Goal: Transaction & Acquisition: Purchase product/service

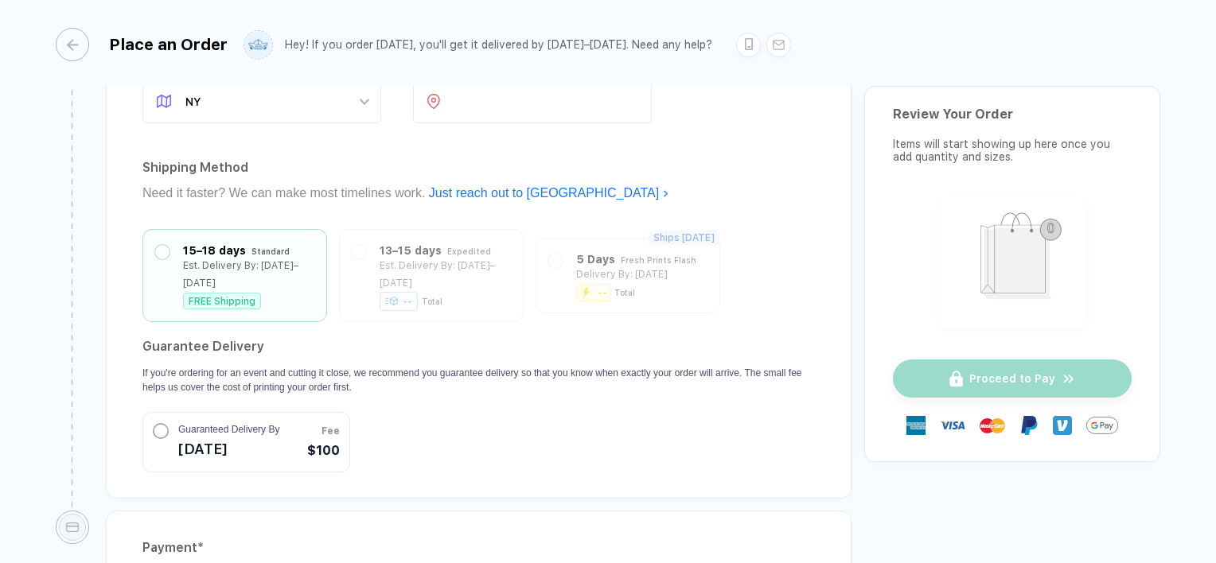
scroll to position [5181, 0]
click at [76, 52] on div "button" at bounding box center [64, 44] width 33 height 33
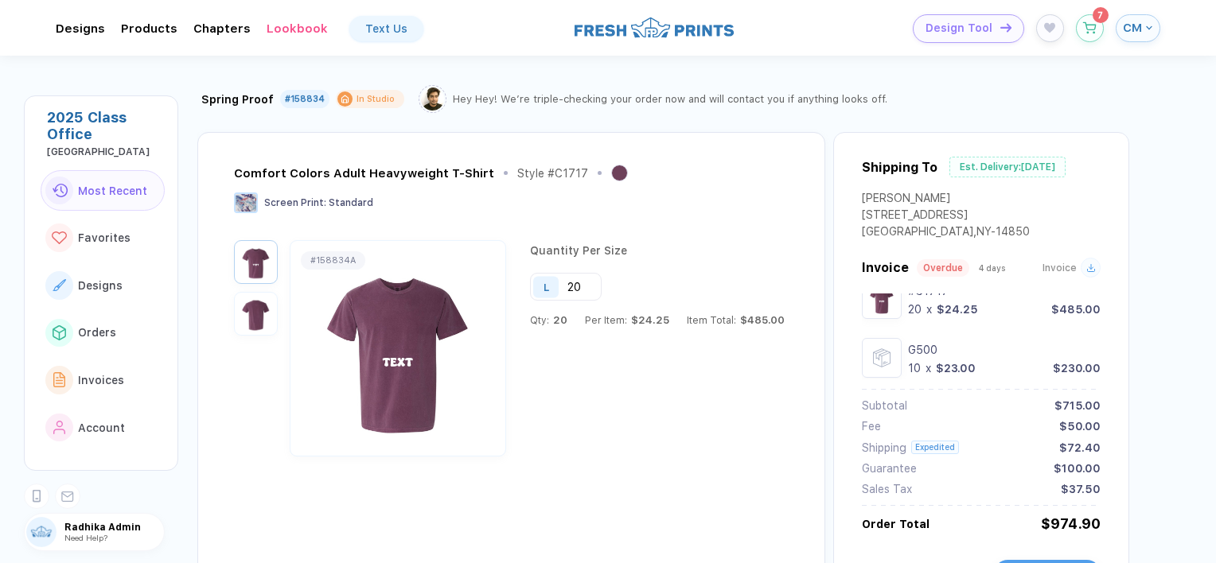
scroll to position [21, 0]
drag, startPoint x: 958, startPoint y: 197, endPoint x: 958, endPoint y: 188, distance: 8.8
click at [958, 188] on div "Shipping To Est. Delivery: [DATE] Charlie M [STREET_ADDRESS]" at bounding box center [981, 208] width 239 height 101
click at [964, 187] on div "Shipping To Est. Delivery: [DATE]" at bounding box center [981, 175] width 239 height 35
click at [1091, 23] on icon "button" at bounding box center [1090, 24] width 14 height 12
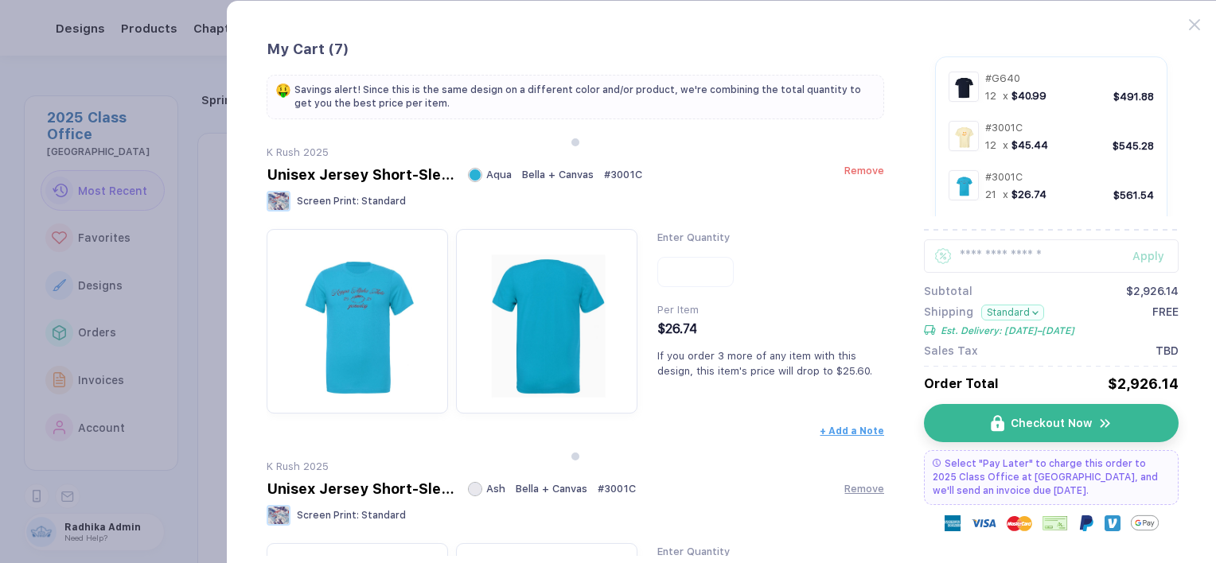
click at [853, 173] on span "Remove" at bounding box center [864, 171] width 40 height 12
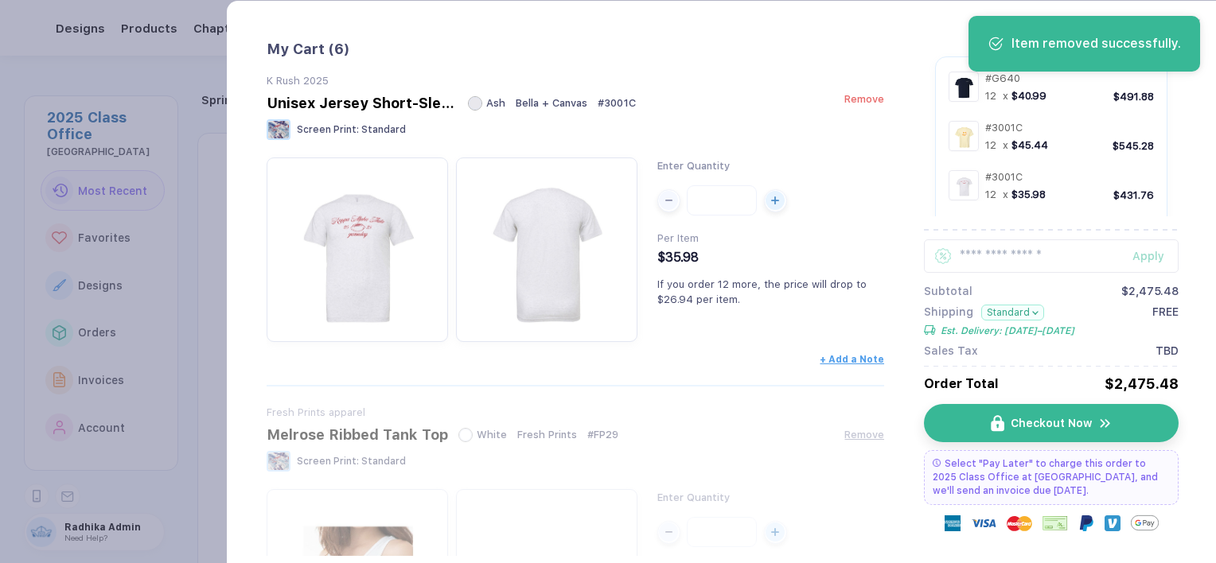
drag, startPoint x: 852, startPoint y: 86, endPoint x: 854, endPoint y: 103, distance: 17.6
click at [854, 103] on div "K Rush 2025 Unisex Jersey Short-Sleeve T-Shirt Ash Bella + Canvas # 3001C Remov…" at bounding box center [576, 109] width 618 height 68
click at [854, 103] on span "Remove" at bounding box center [864, 99] width 40 height 12
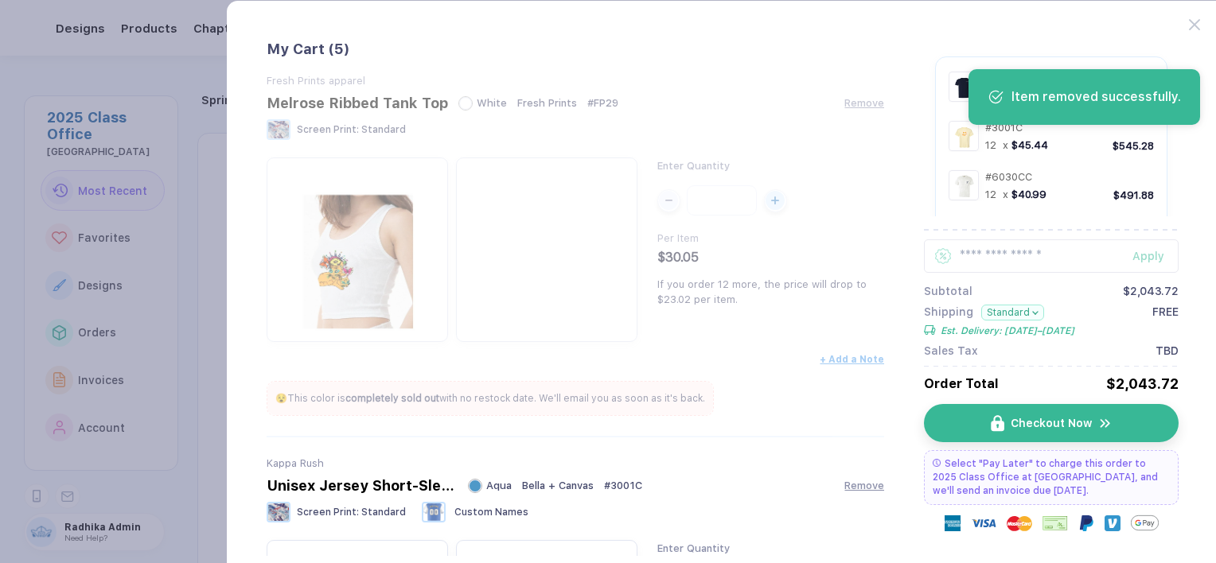
click at [854, 103] on span "Remove" at bounding box center [864, 103] width 40 height 12
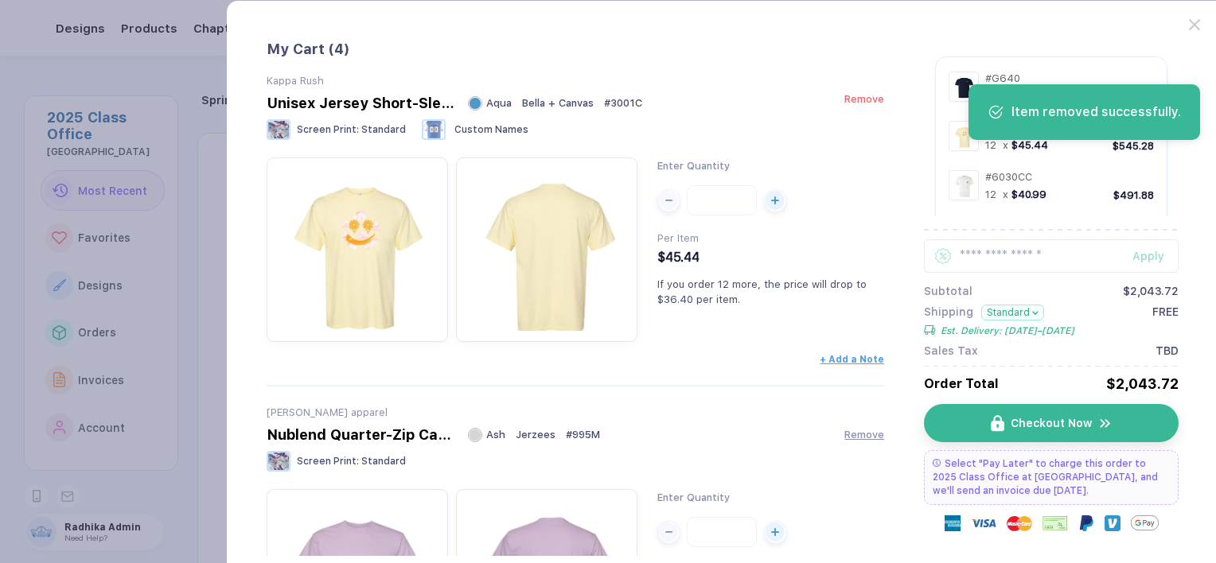
click at [859, 102] on span "Remove" at bounding box center [864, 99] width 40 height 12
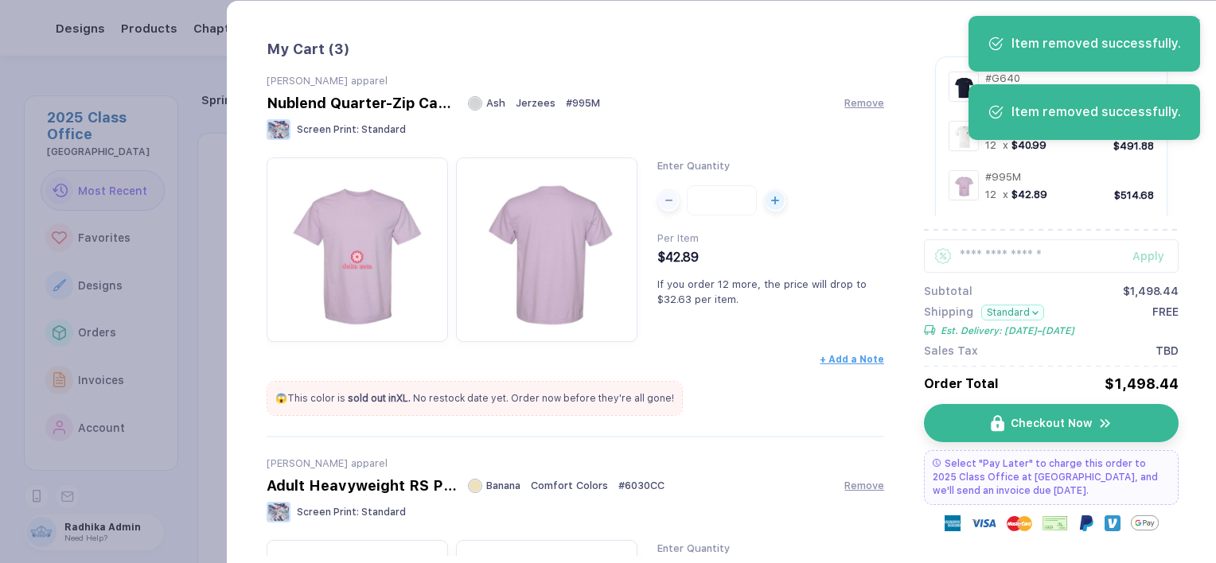
click at [859, 102] on span "Remove" at bounding box center [864, 103] width 40 height 12
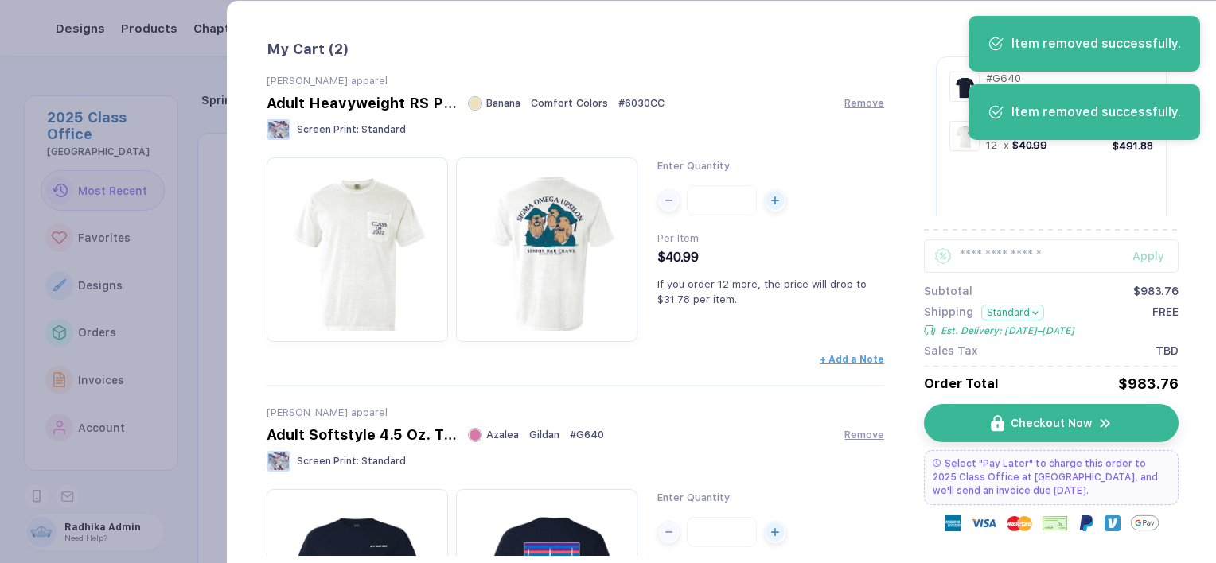
click at [859, 102] on span "Remove" at bounding box center [864, 103] width 40 height 12
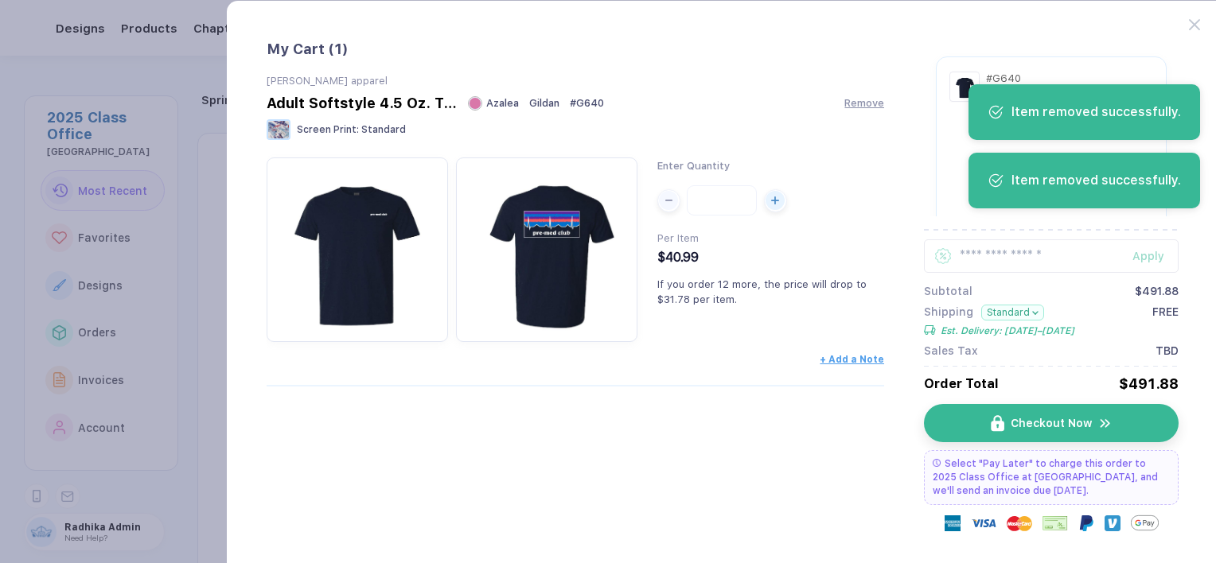
click at [859, 102] on span "Remove" at bounding box center [864, 103] width 40 height 12
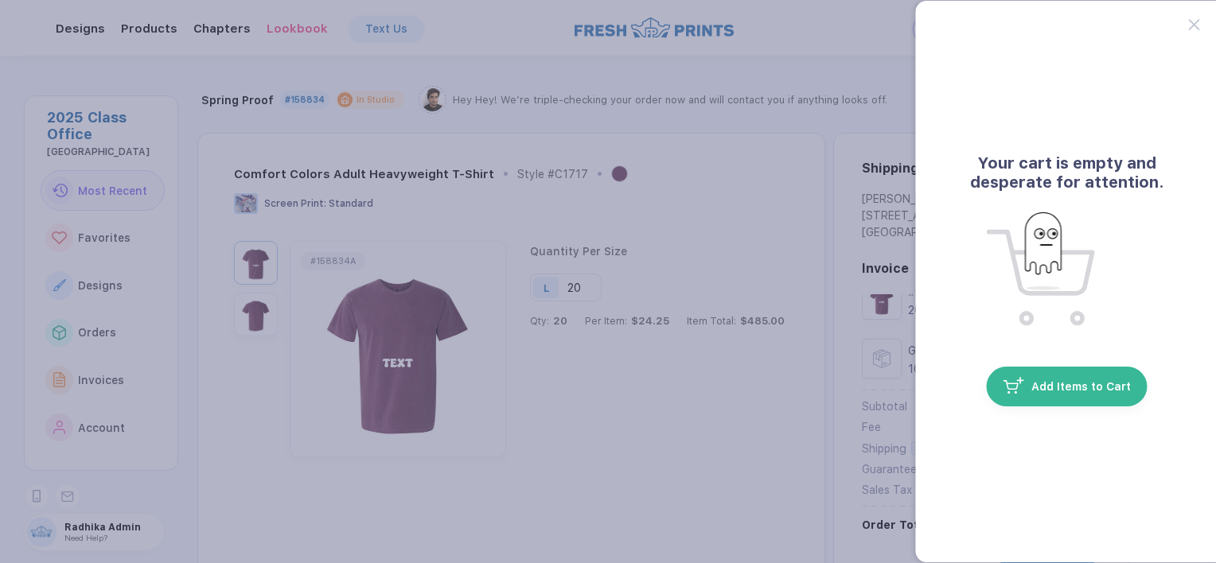
click at [1193, 18] on div at bounding box center [1203, 15] width 29 height 29
click at [1187, 28] on div "Your cart is empty and desperate for attention. Add Items to Cart" at bounding box center [1067, 281] width 304 height 563
click at [1197, 21] on icon at bounding box center [1194, 24] width 11 height 11
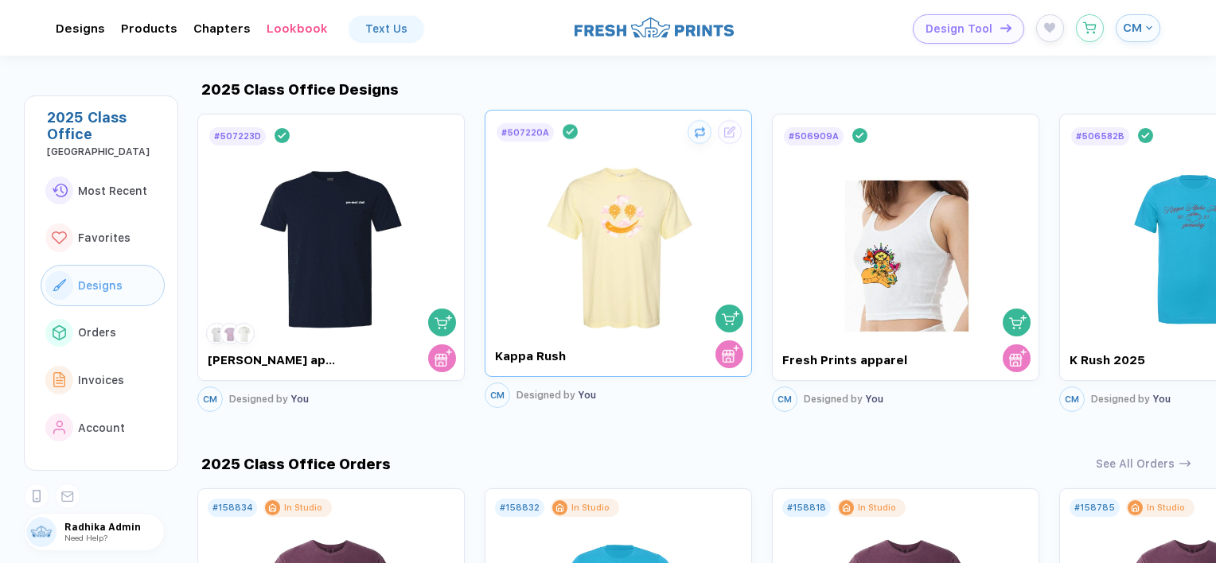
scroll to position [849, 0]
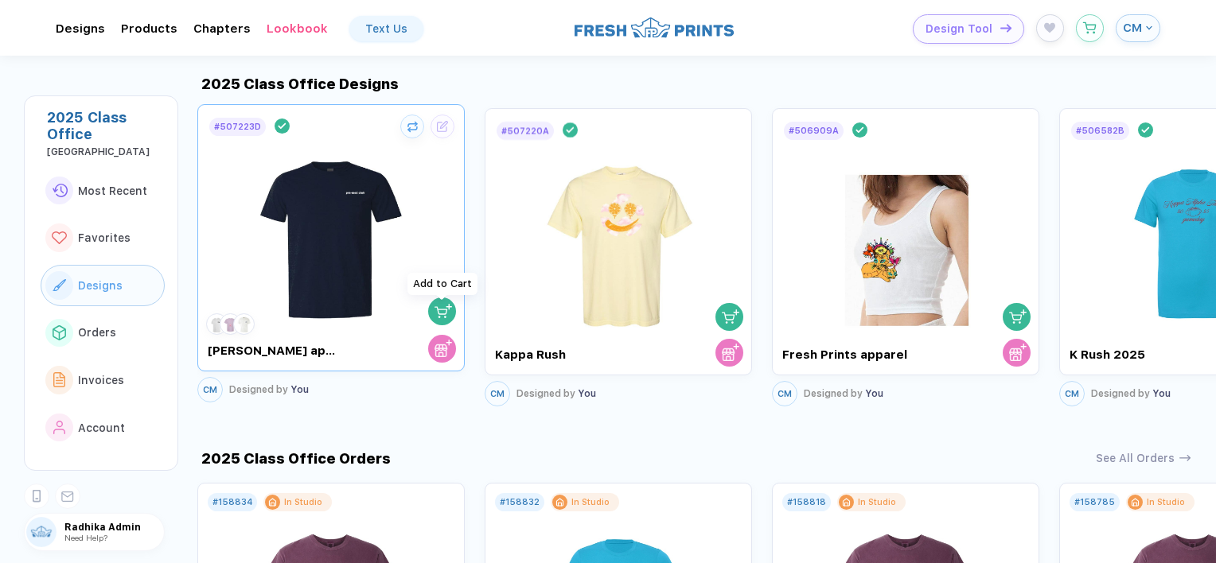
click at [436, 313] on img "button" at bounding box center [443, 311] width 18 height 18
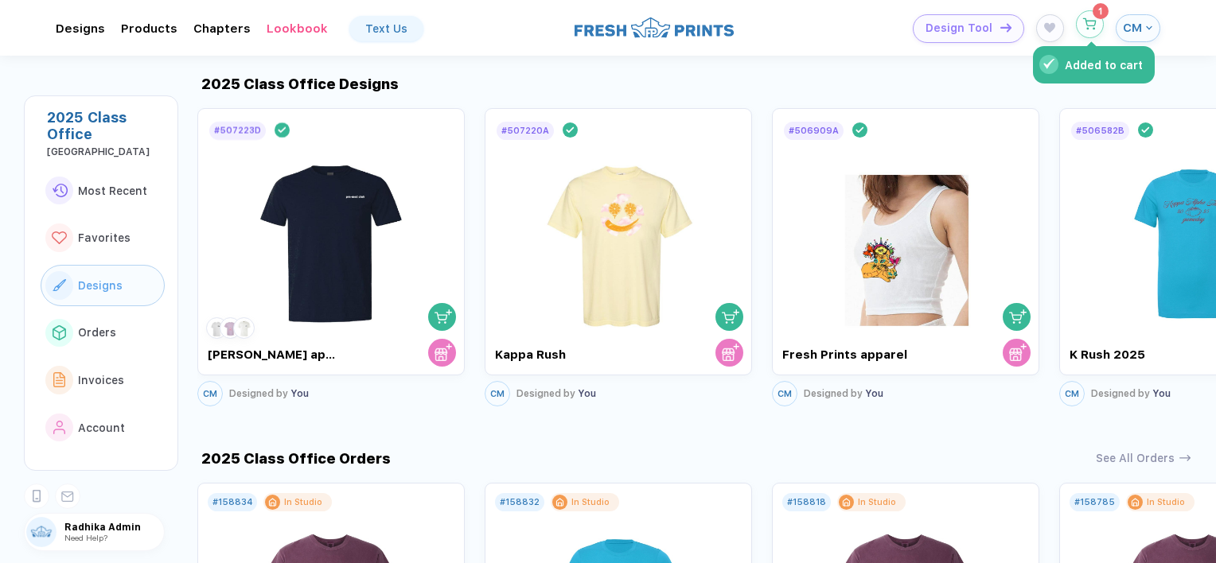
click at [1088, 22] on icon "button" at bounding box center [1090, 24] width 14 height 12
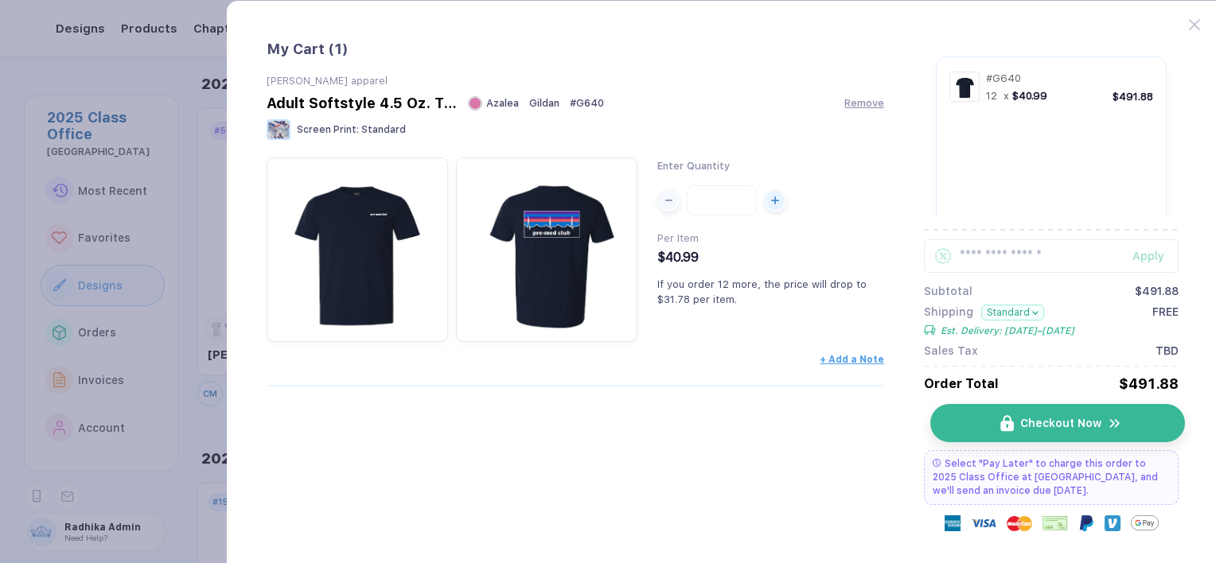
click at [1037, 411] on button "Checkout Now" at bounding box center [1057, 423] width 254 height 38
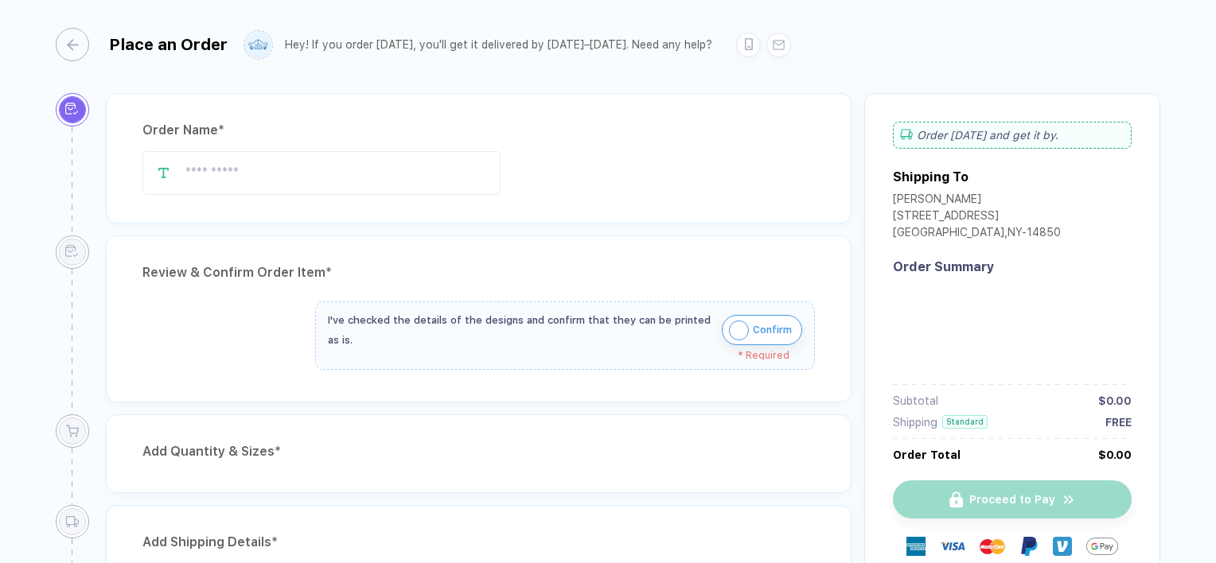
type input "**********"
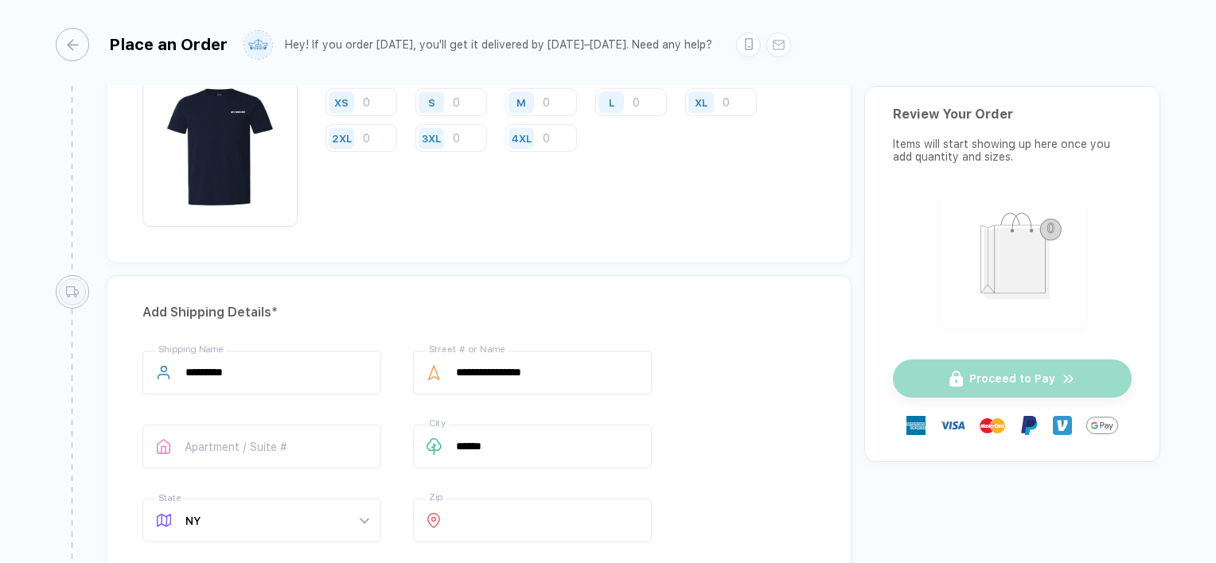
scroll to position [611, 0]
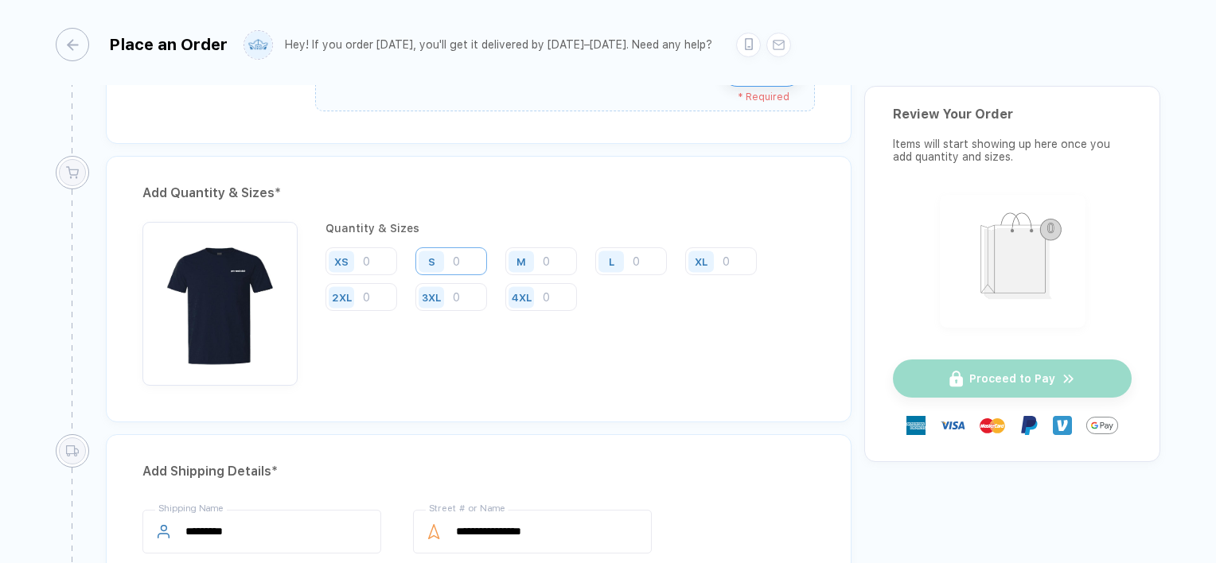
click at [465, 267] on input "number" at bounding box center [451, 261] width 72 height 28
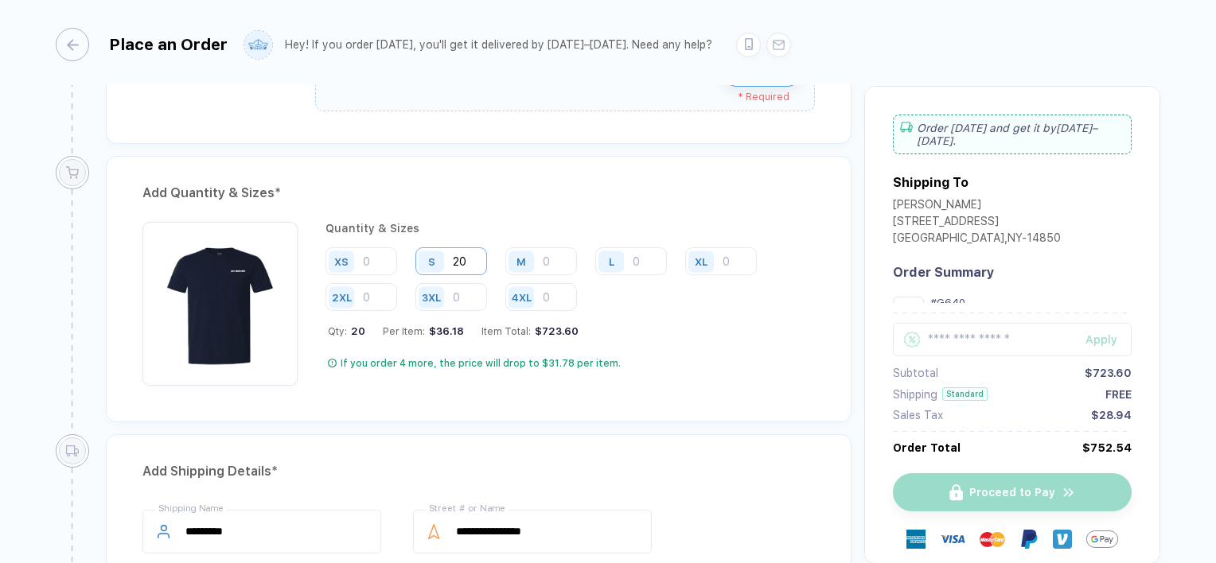
type input "20"
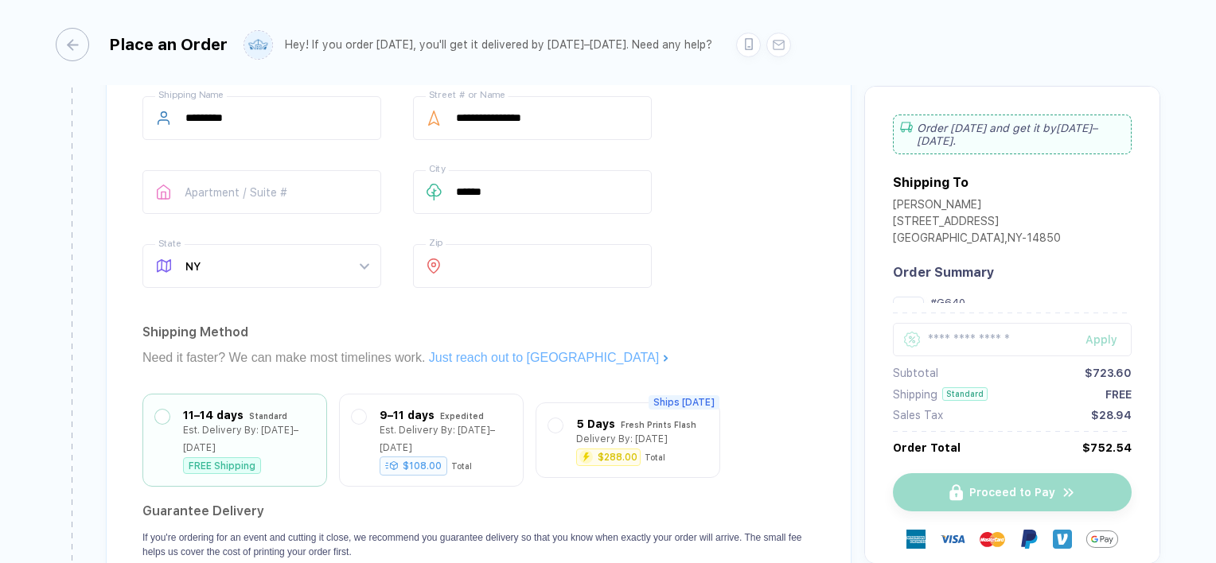
scroll to position [1247, 0]
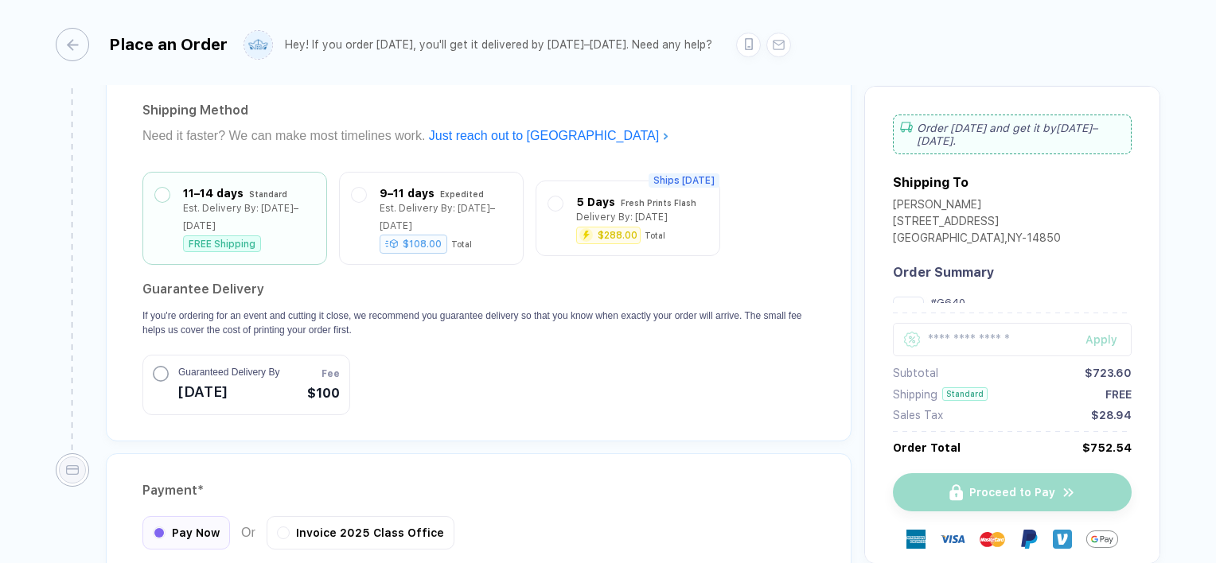
click at [189, 380] on span "[DATE]" at bounding box center [228, 392] width 101 height 25
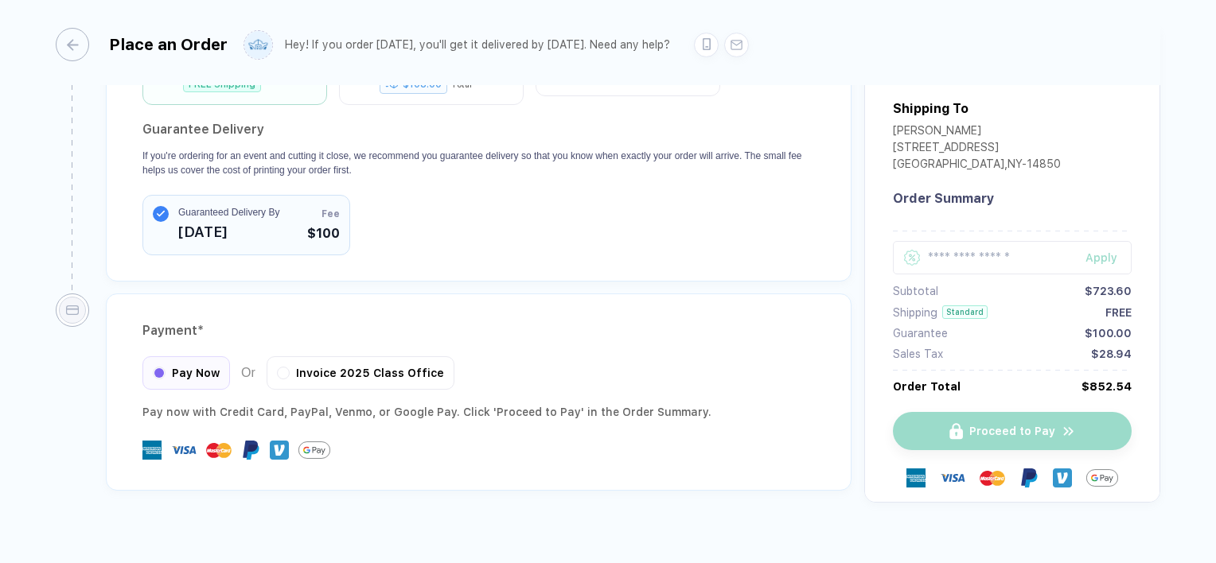
scroll to position [1407, 0]
click at [287, 356] on div "Invoice 2025 Class Office" at bounding box center [361, 370] width 188 height 33
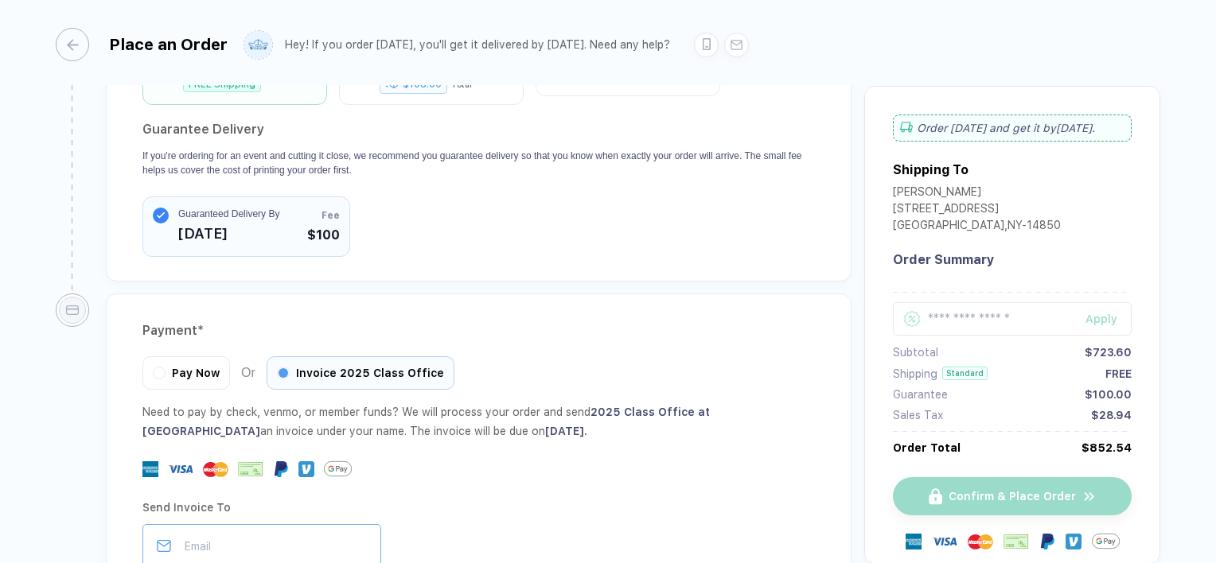
scroll to position [1565, 0]
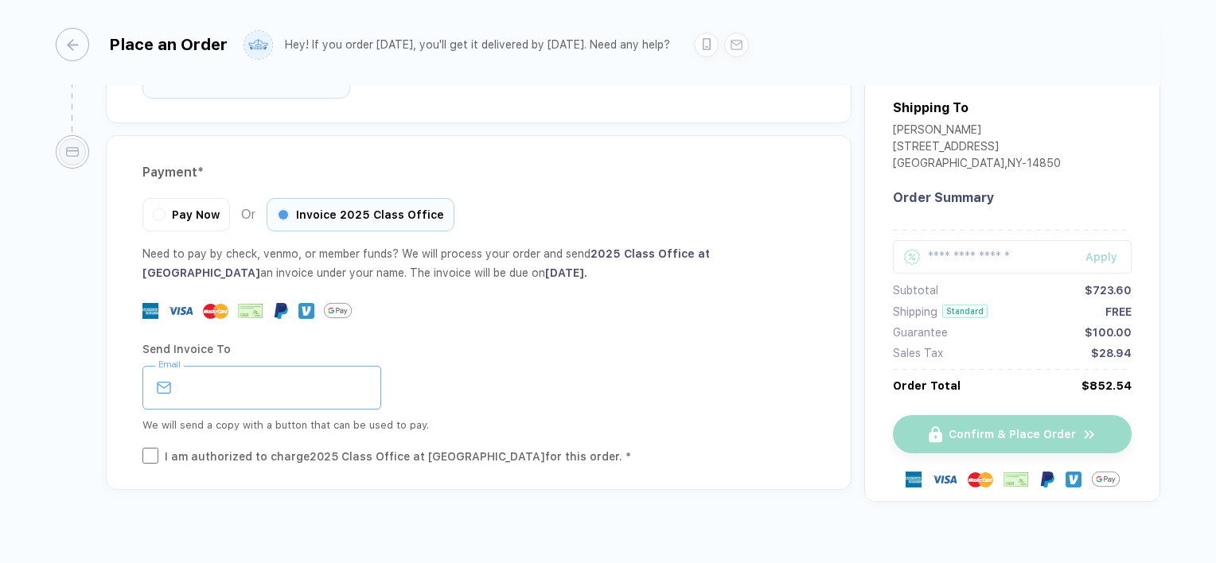
click at [232, 366] on input "email" at bounding box center [261, 388] width 239 height 44
click at [152, 438] on div "Payment * Pay Now Or Invoice 2025 Class Office Need to pay by check, venmo, or …" at bounding box center [478, 312] width 745 height 355
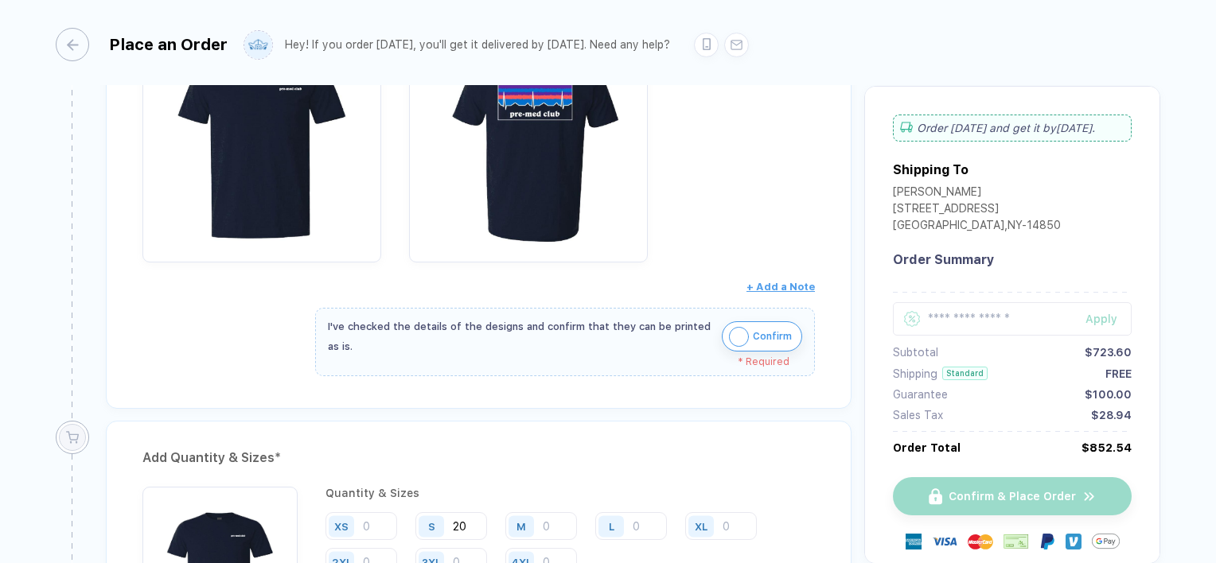
scroll to position [329, 0]
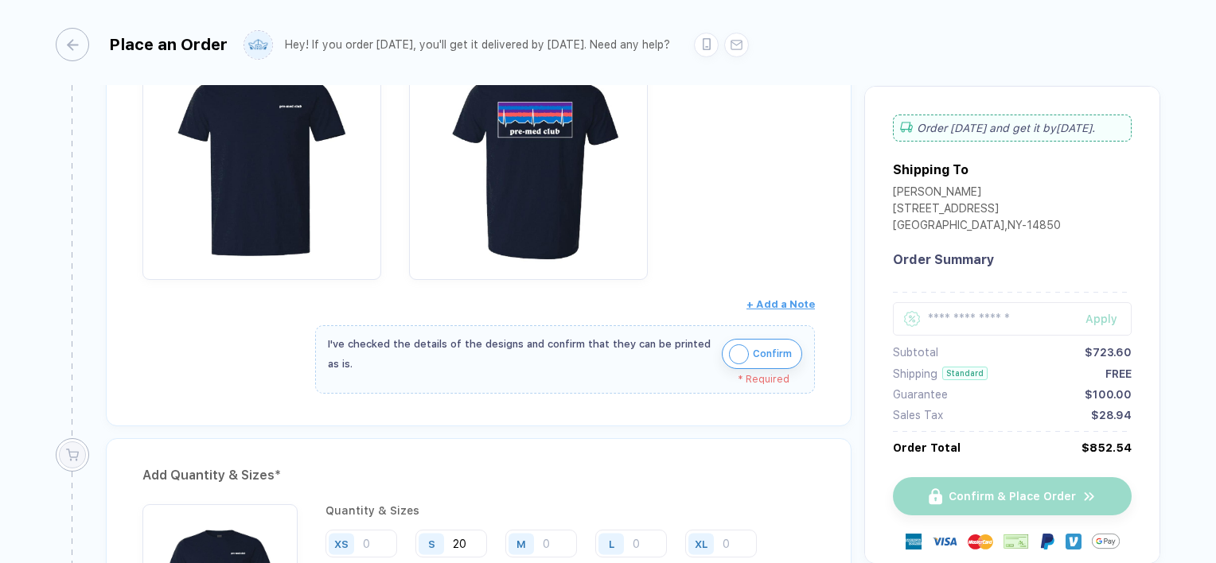
click at [746, 347] on button "Confirm" at bounding box center [762, 354] width 80 height 30
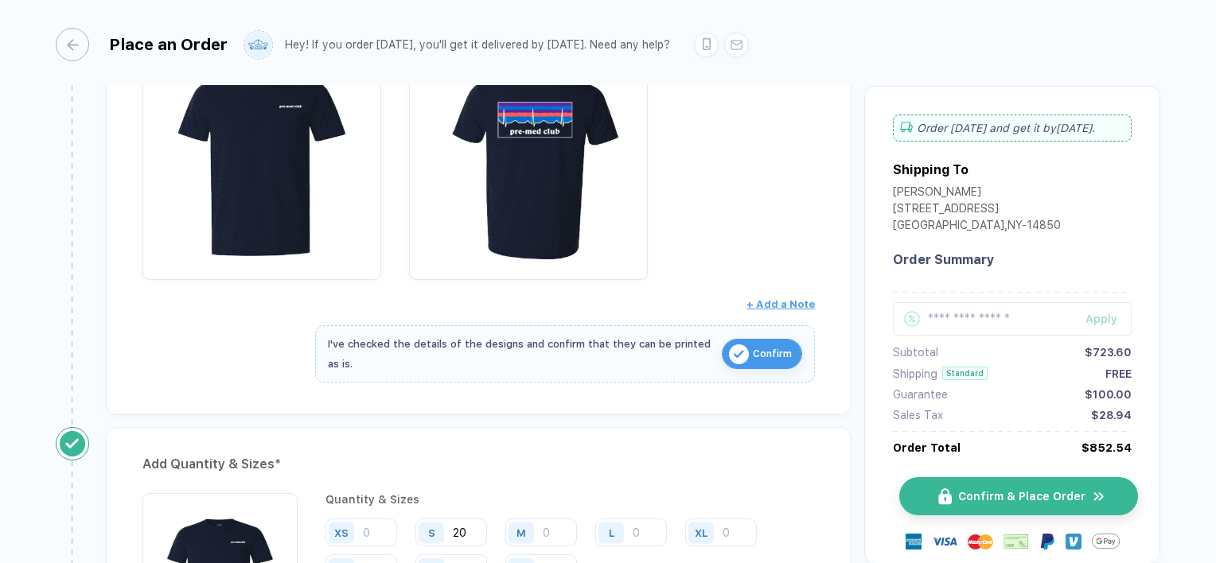
click at [1013, 502] on span "Confirm & Place Order" at bounding box center [1021, 496] width 127 height 13
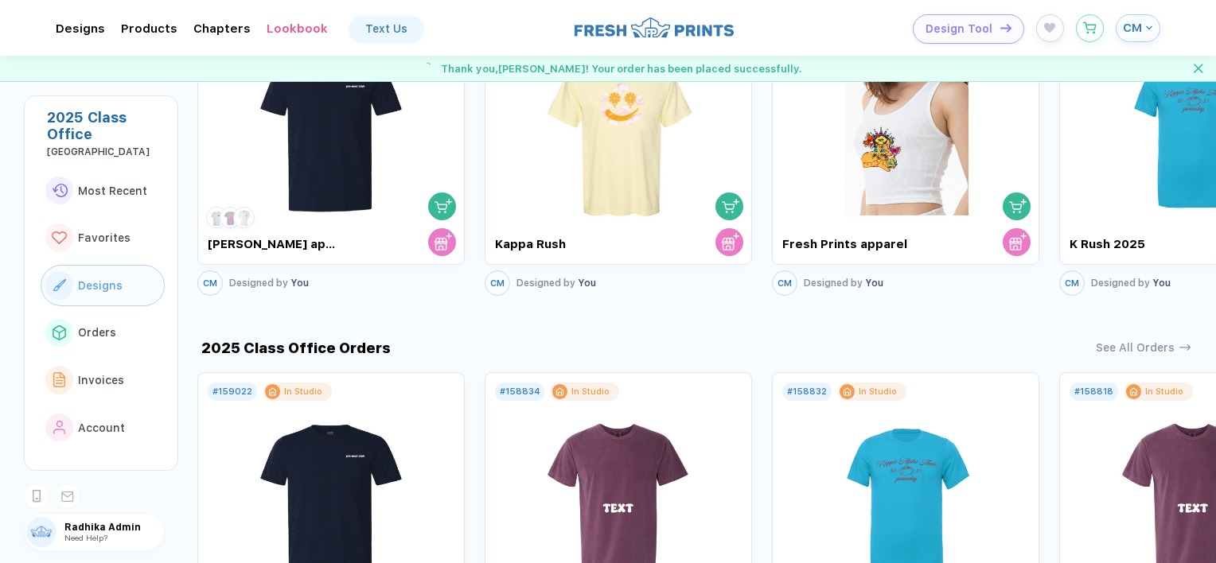
scroll to position [1114, 0]
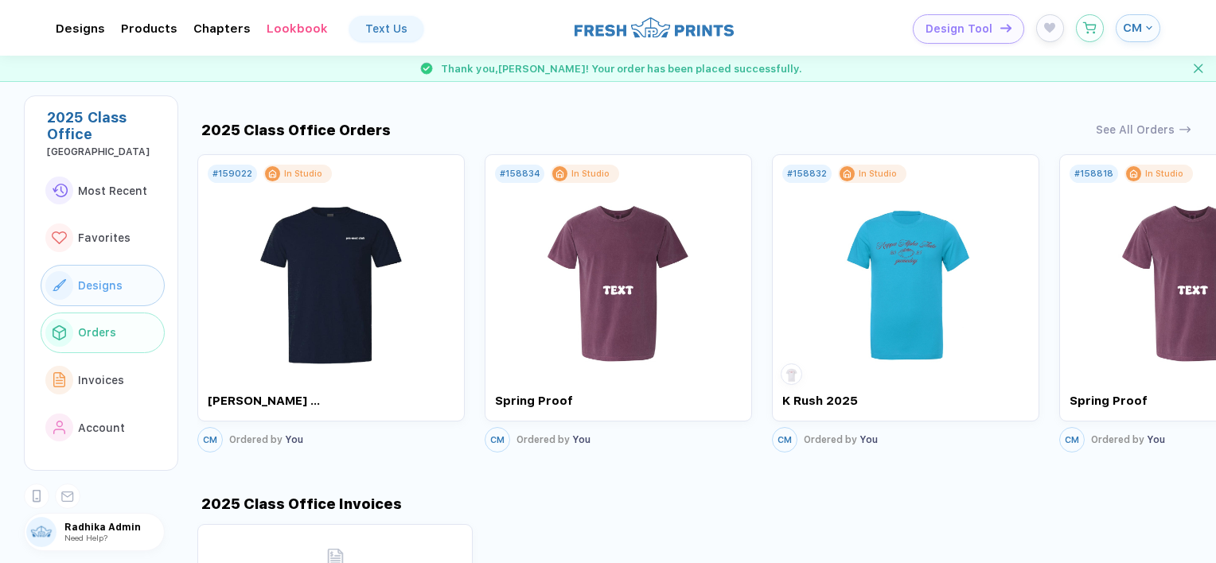
click at [105, 331] on span "Orders" at bounding box center [97, 332] width 38 height 13
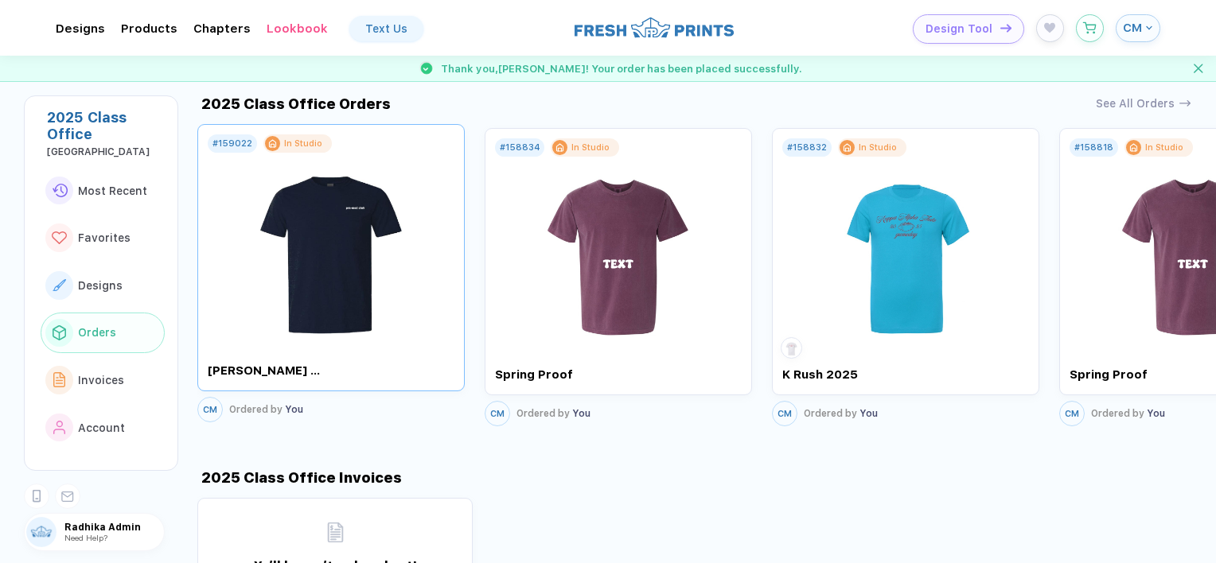
scroll to position [1141, 0]
click at [356, 232] on img at bounding box center [331, 245] width 179 height 187
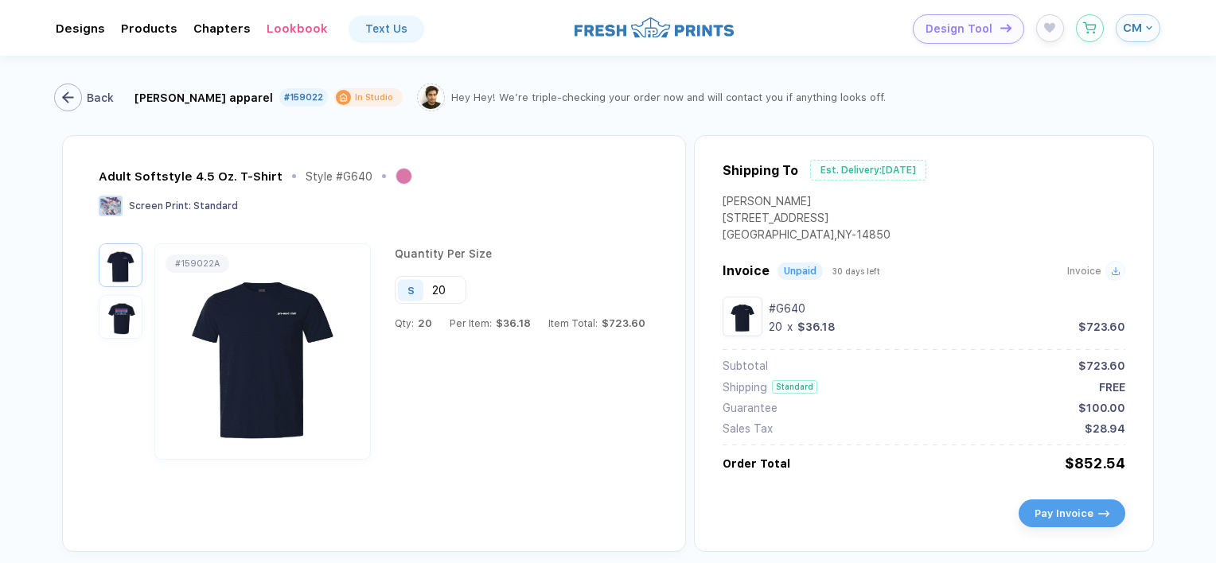
click at [70, 95] on icon "button" at bounding box center [68, 97] width 12 height 12
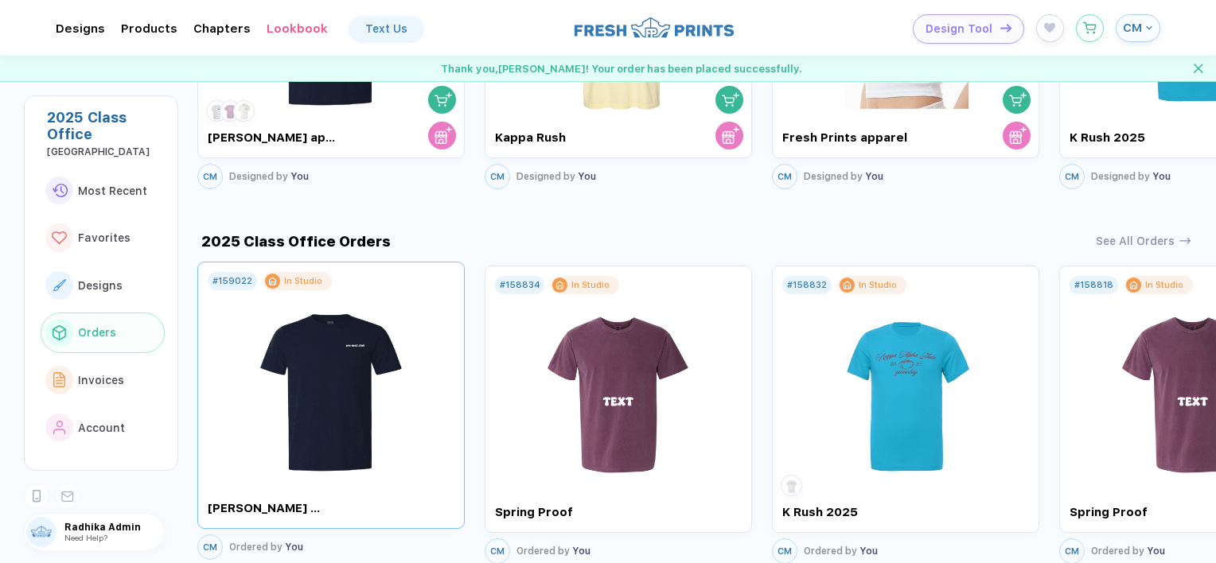
scroll to position [1146, 0]
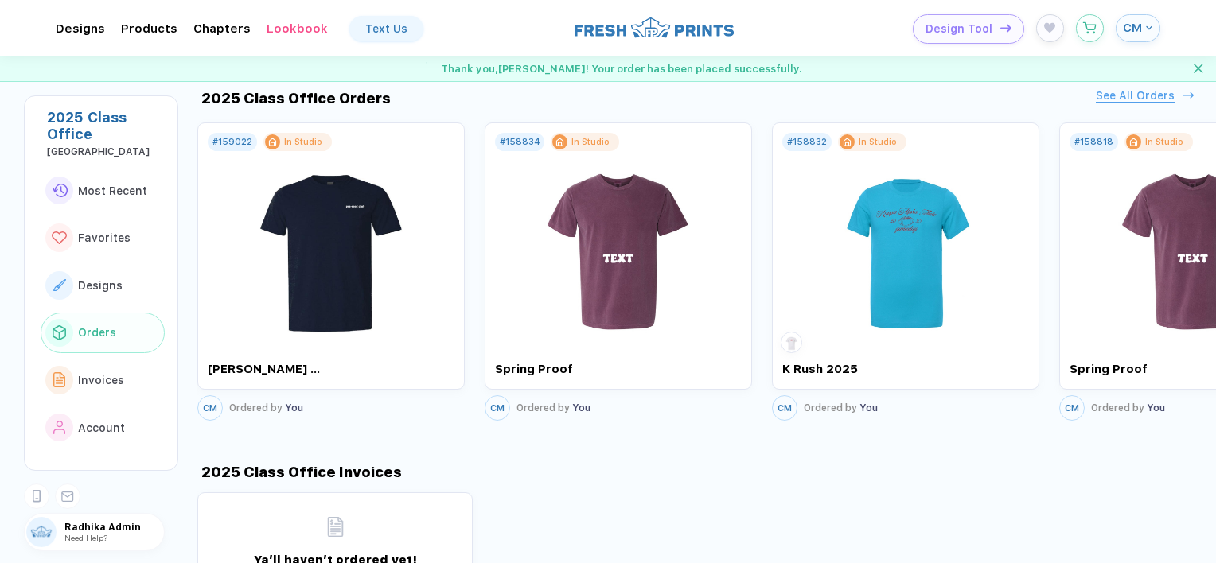
click at [1131, 92] on div "See All Orders" at bounding box center [1135, 96] width 79 height 14
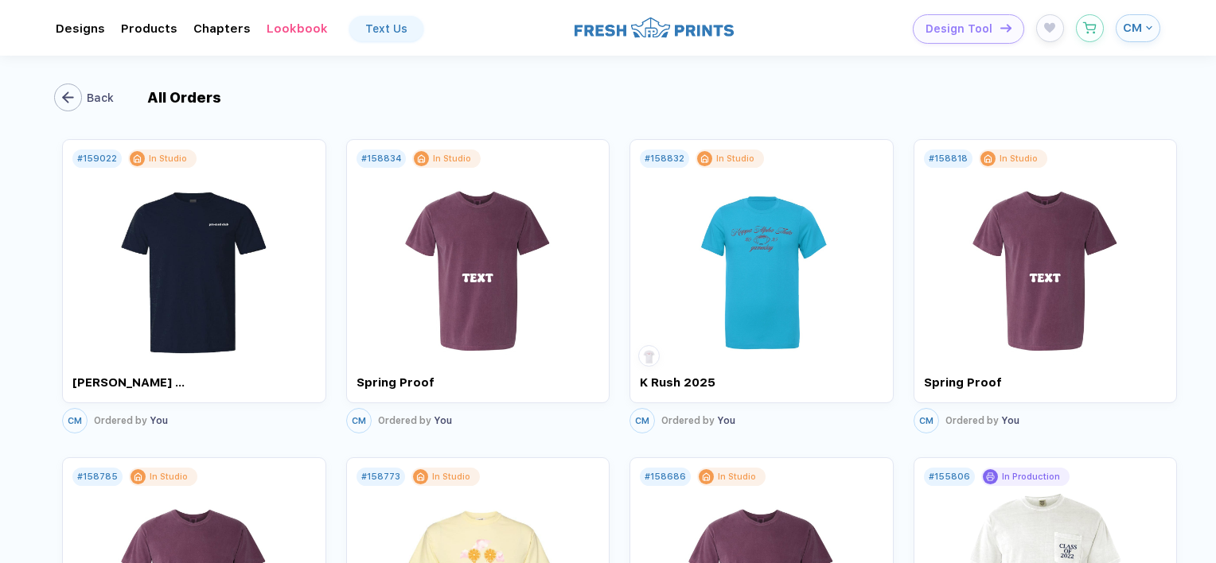
click at [80, 103] on button "Back" at bounding box center [87, 98] width 60 height 28
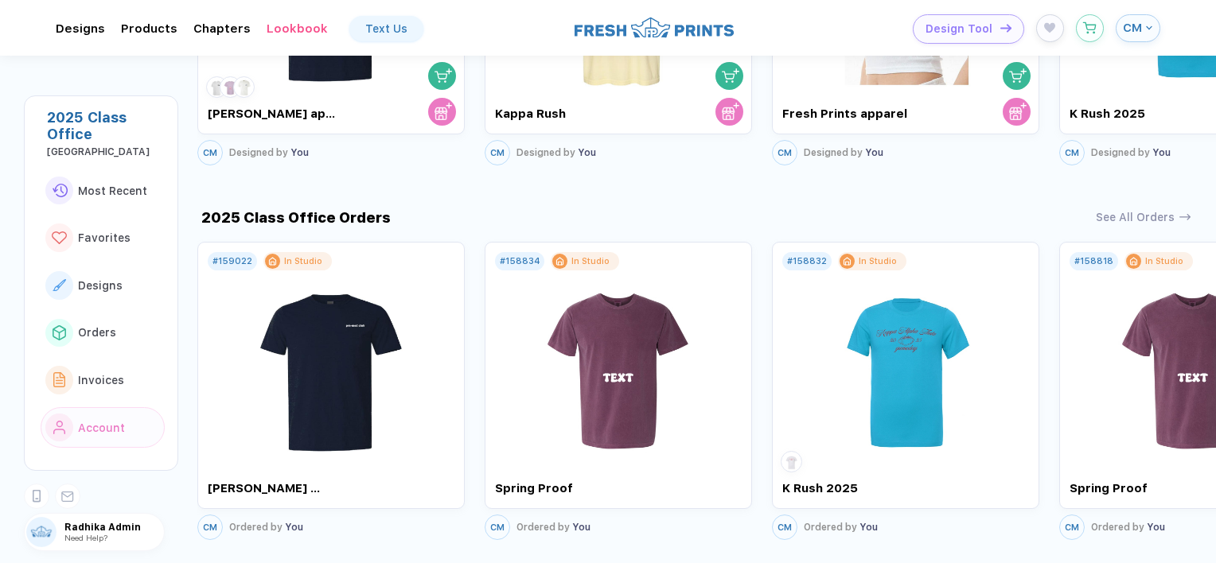
scroll to position [1142, 0]
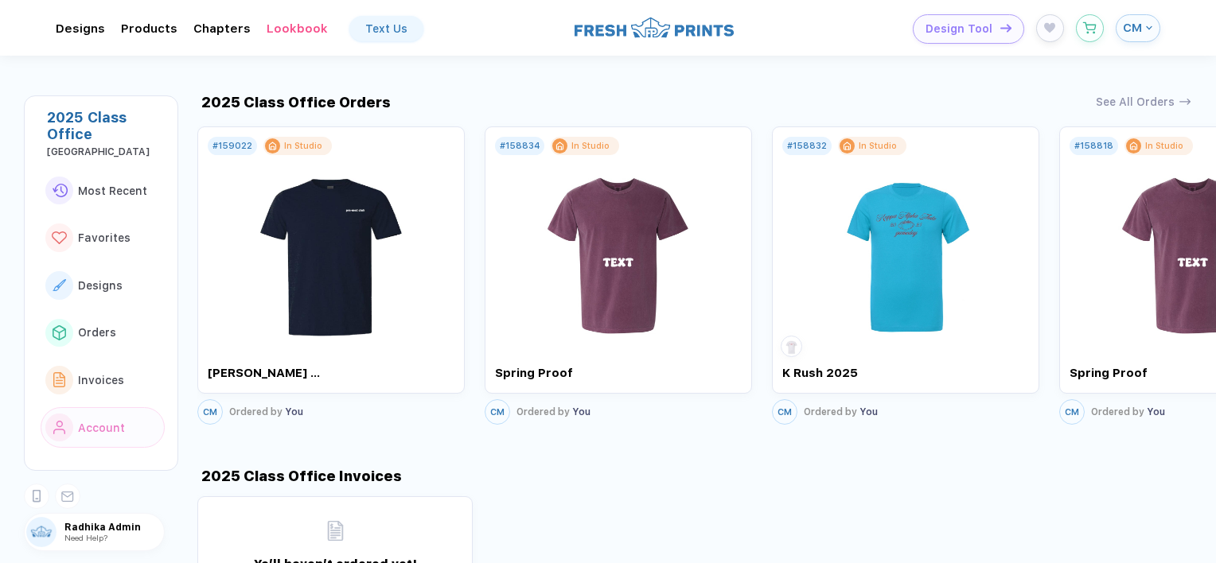
click at [1119, 90] on div "2025 Class Office Orders See All Orders # 159022 In Studio EDI apparel CM Order…" at bounding box center [706, 241] width 1018 height 375
click at [1119, 101] on div "See All Orders" at bounding box center [1135, 100] width 79 height 14
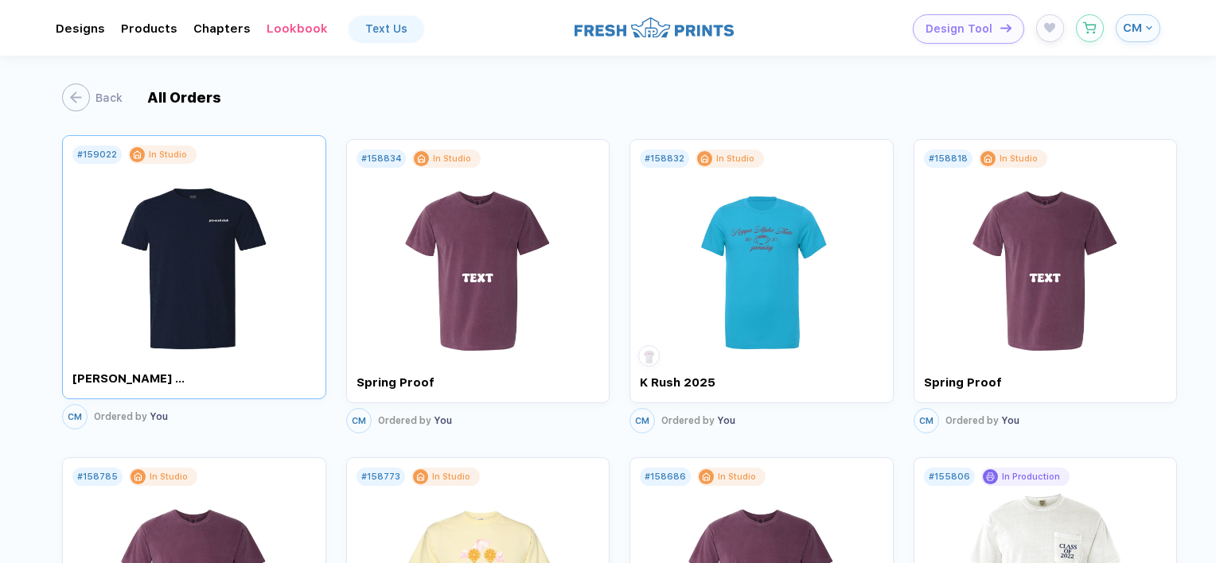
click at [210, 243] on img at bounding box center [194, 260] width 158 height 192
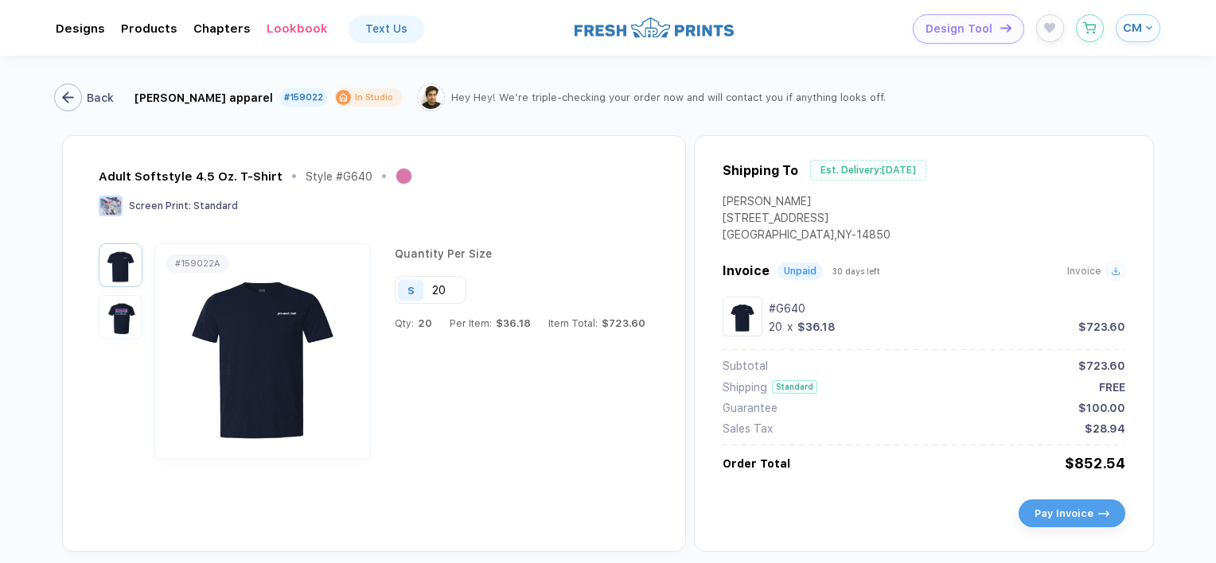
click at [76, 90] on div "button" at bounding box center [68, 98] width 28 height 28
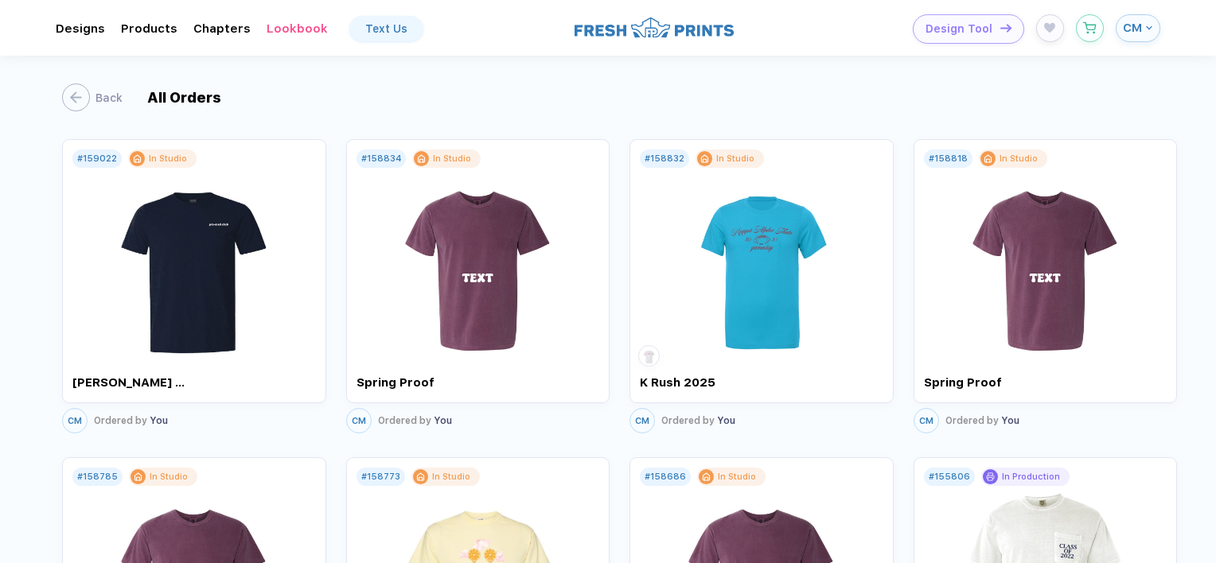
click at [80, 80] on div "Back All Orders" at bounding box center [621, 96] width 1119 height 80
click at [76, 107] on div "button" at bounding box center [68, 98] width 28 height 28
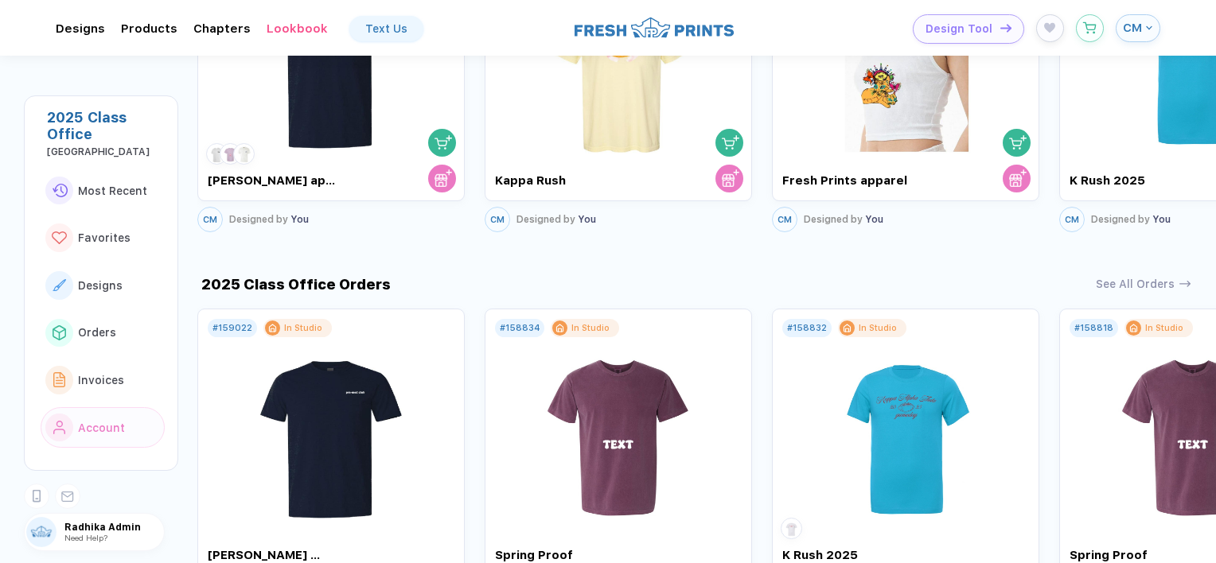
scroll to position [957, 0]
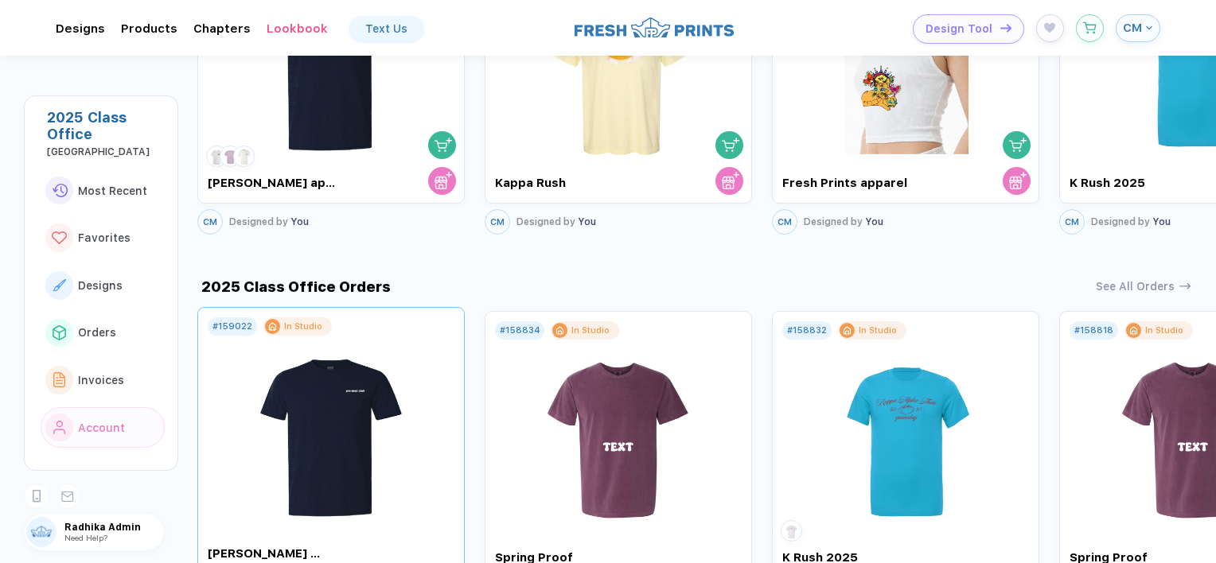
click at [288, 434] on img at bounding box center [331, 429] width 179 height 187
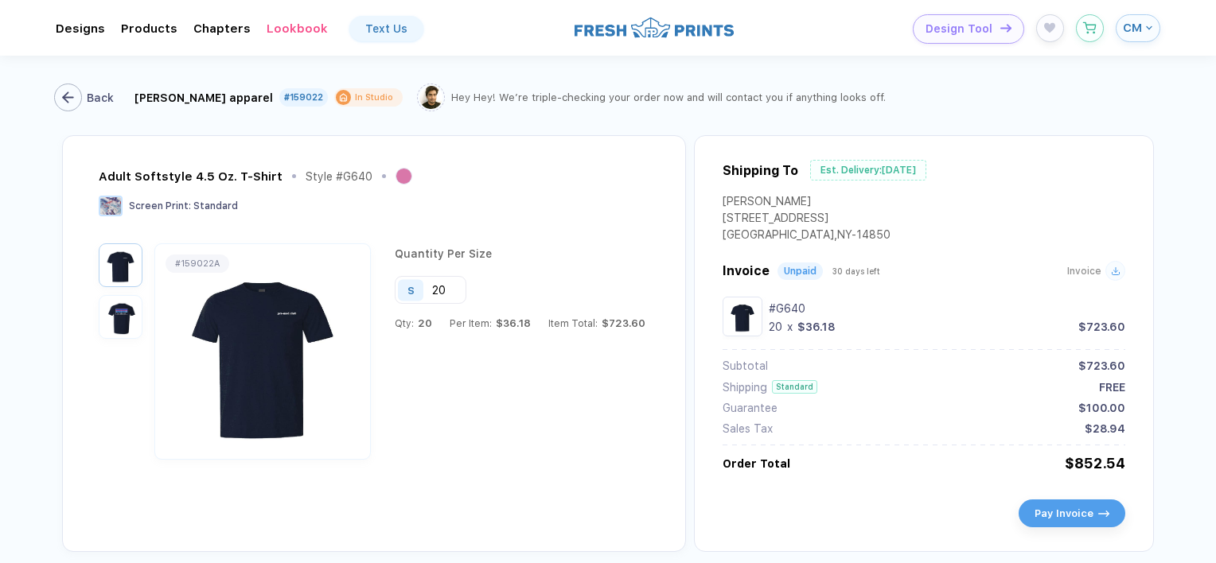
click at [68, 87] on div "button" at bounding box center [68, 98] width 28 height 28
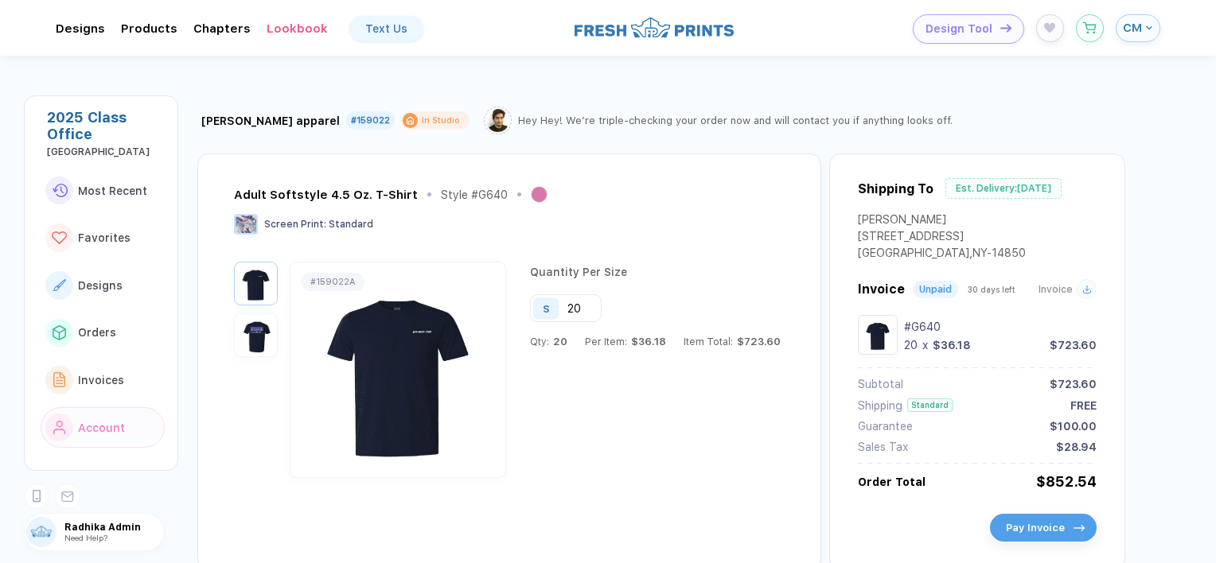
click at [1009, 533] on span "Pay Invoice" at bounding box center [1035, 528] width 59 height 12
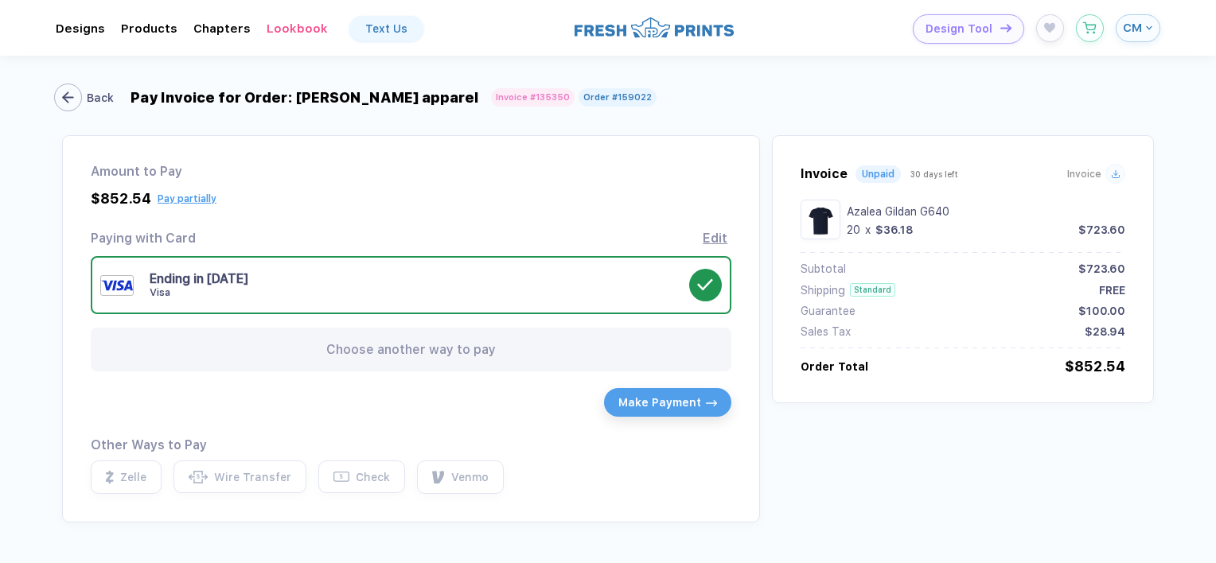
click at [76, 107] on div "button" at bounding box center [68, 98] width 28 height 28
